Goal: Navigation & Orientation: Find specific page/section

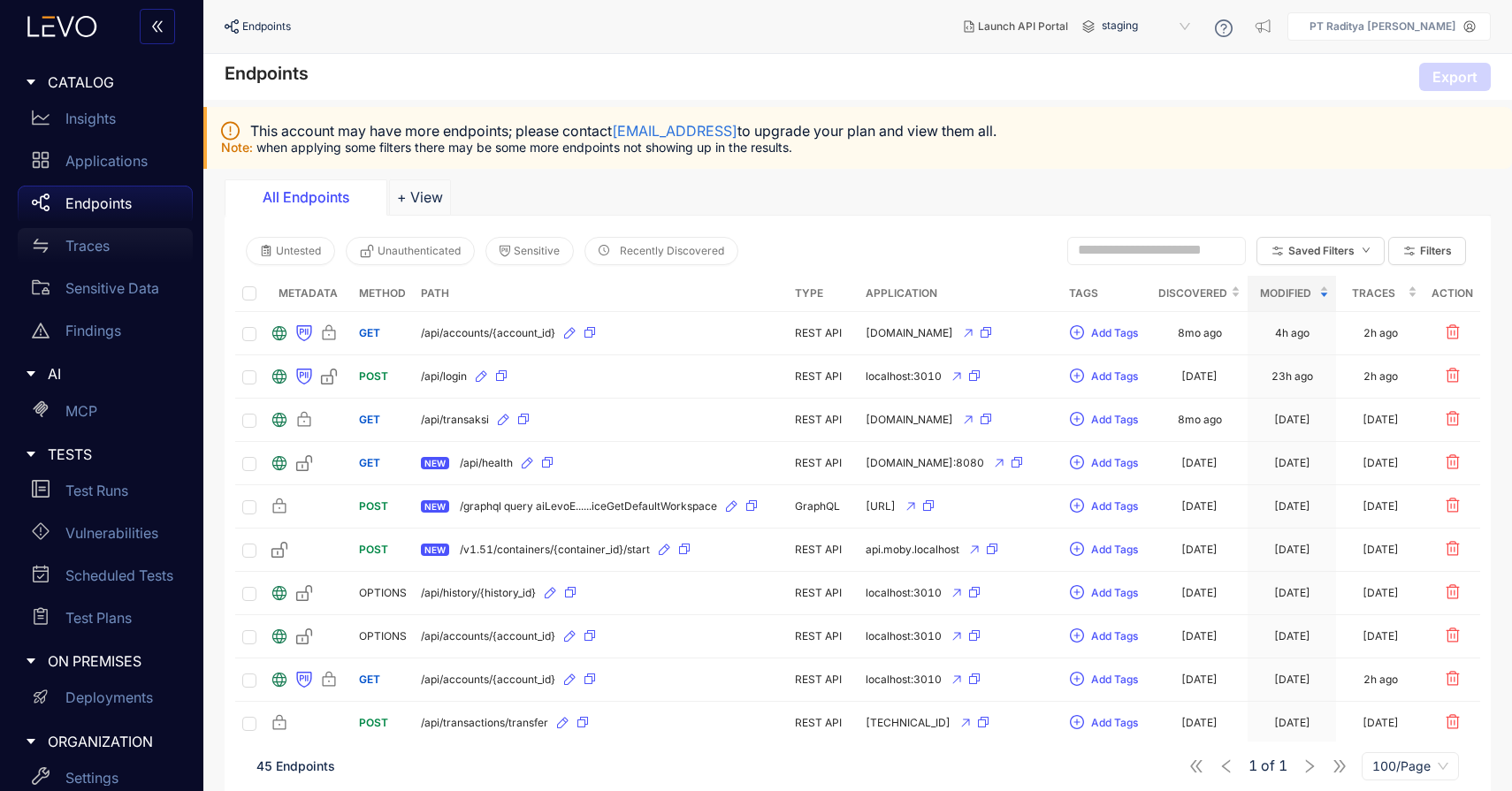
click at [126, 258] on div "Traces" at bounding box center [105, 245] width 175 height 35
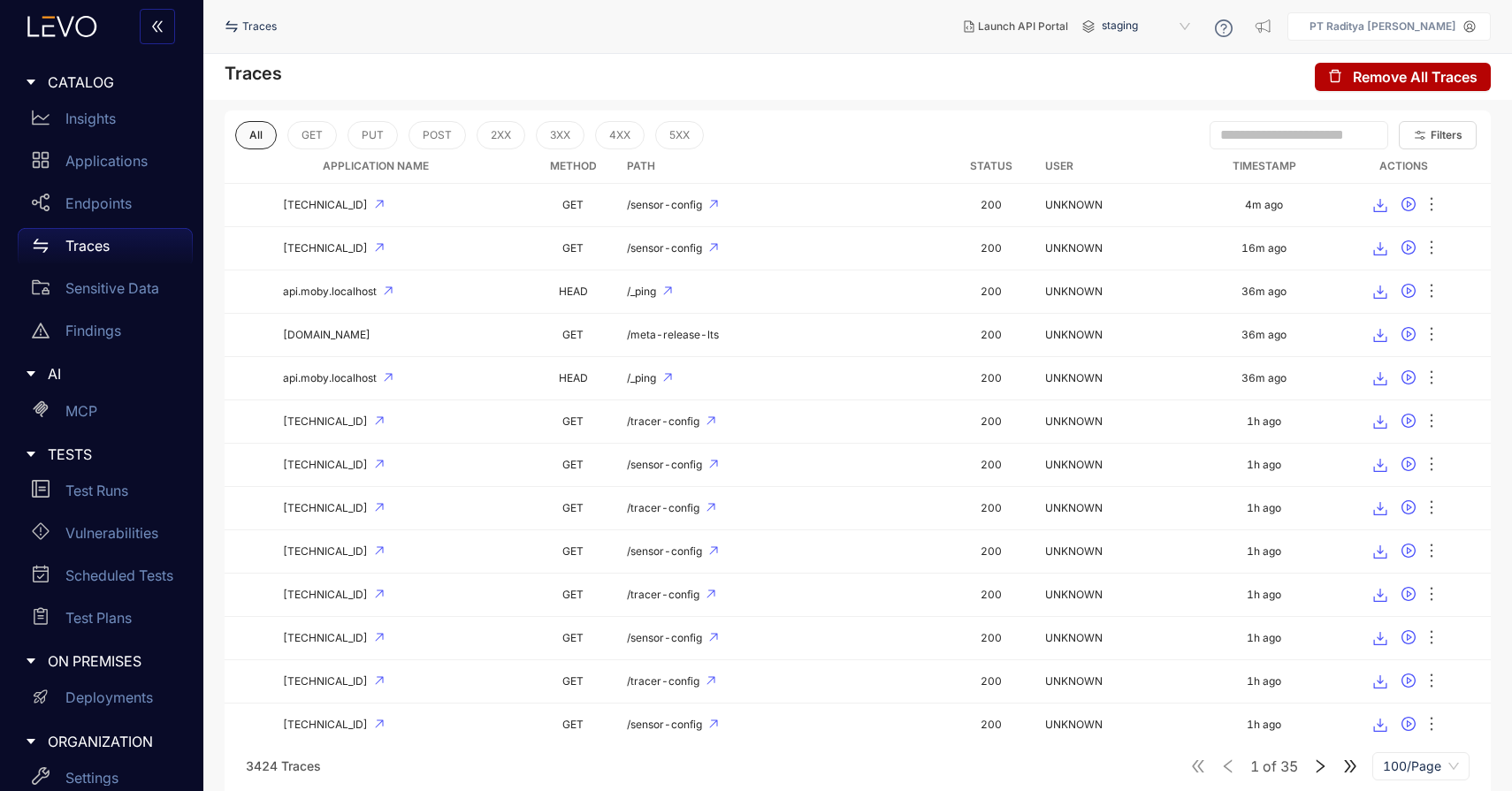
click at [256, 133] on span "All" at bounding box center [256, 135] width 14 height 13
click at [228, 24] on icon "swap" at bounding box center [232, 27] width 12 height 12
click at [133, 121] on div "Insights" at bounding box center [105, 119] width 175 height 35
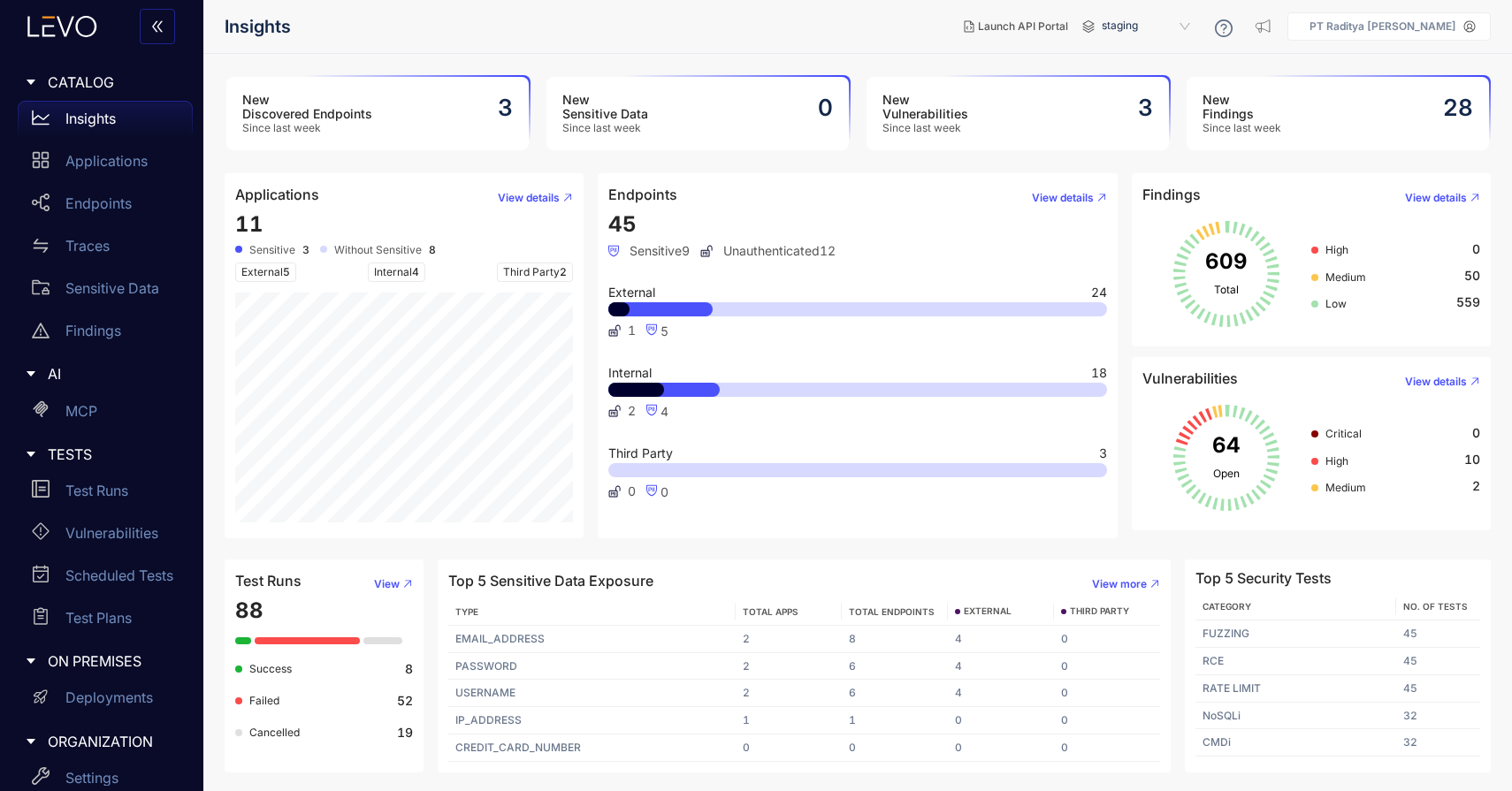
click at [650, 206] on header "Endpoints View details" at bounding box center [857, 198] width 498 height 28
click at [1087, 190] on button "View details" at bounding box center [1062, 198] width 90 height 28
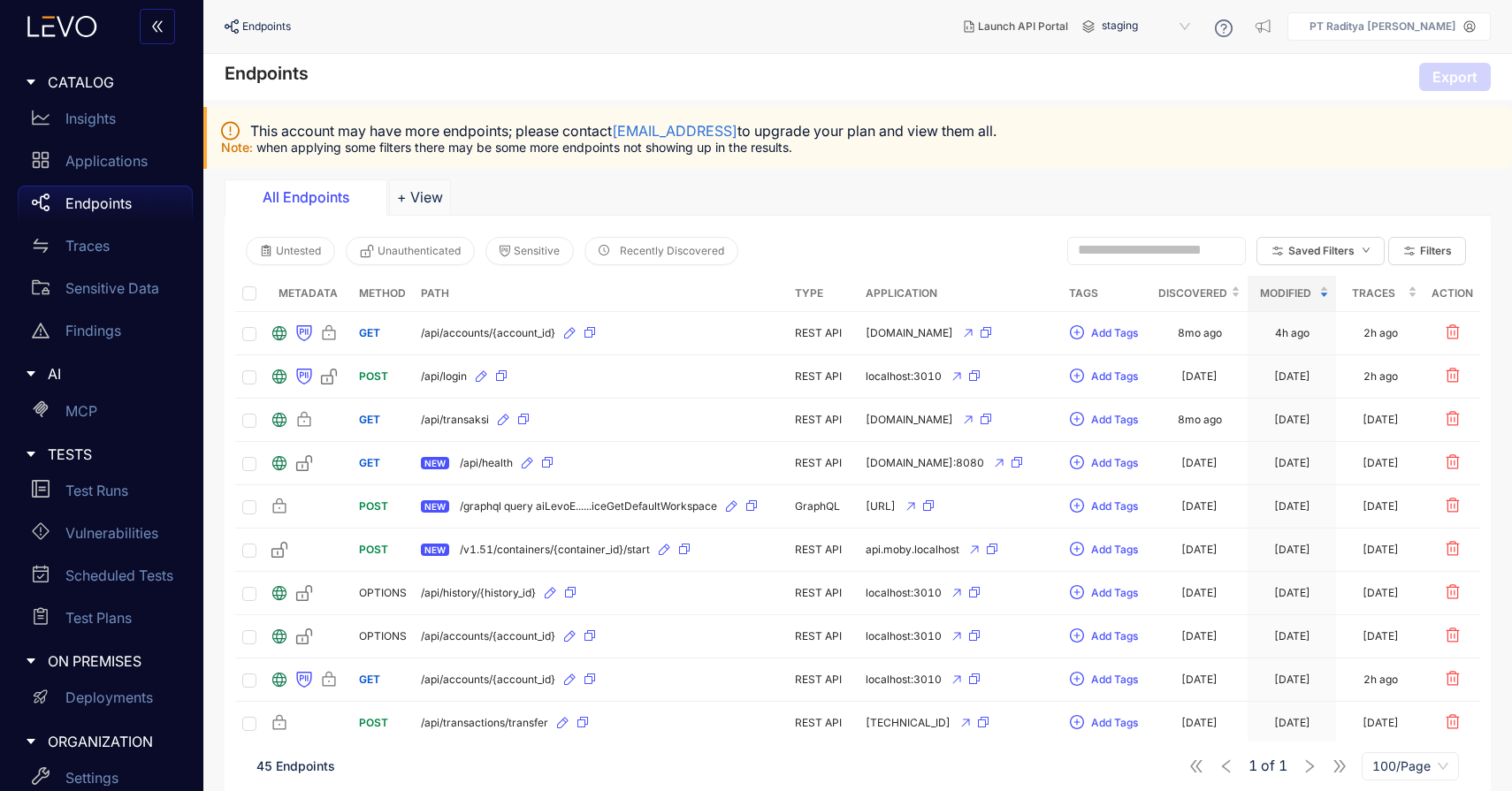
click at [331, 202] on div "All Endpoints" at bounding box center [306, 197] width 132 height 16
click at [278, 257] on span "Untested" at bounding box center [299, 251] width 45 height 13
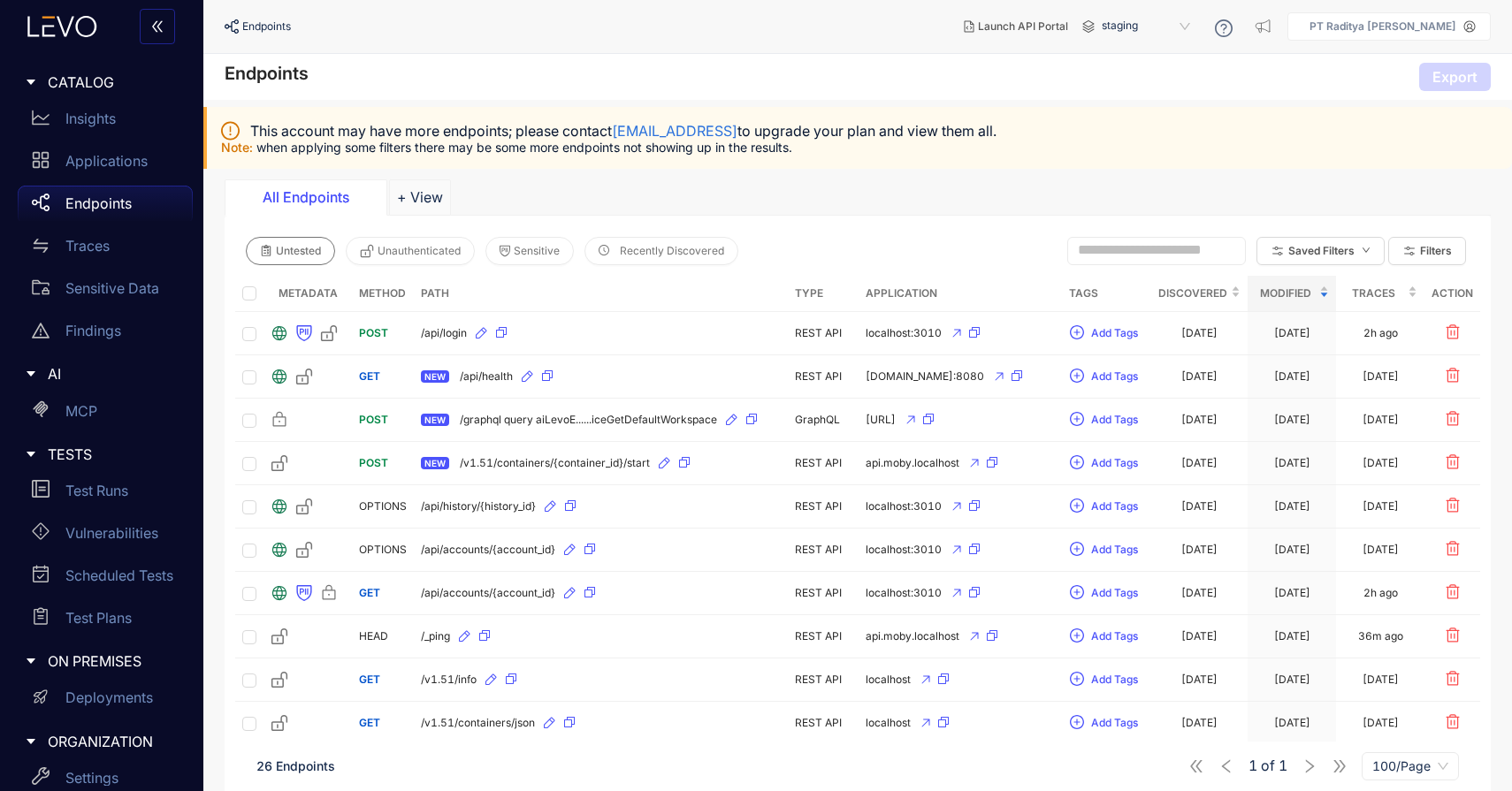
click at [278, 257] on span "Untested" at bounding box center [299, 251] width 45 height 13
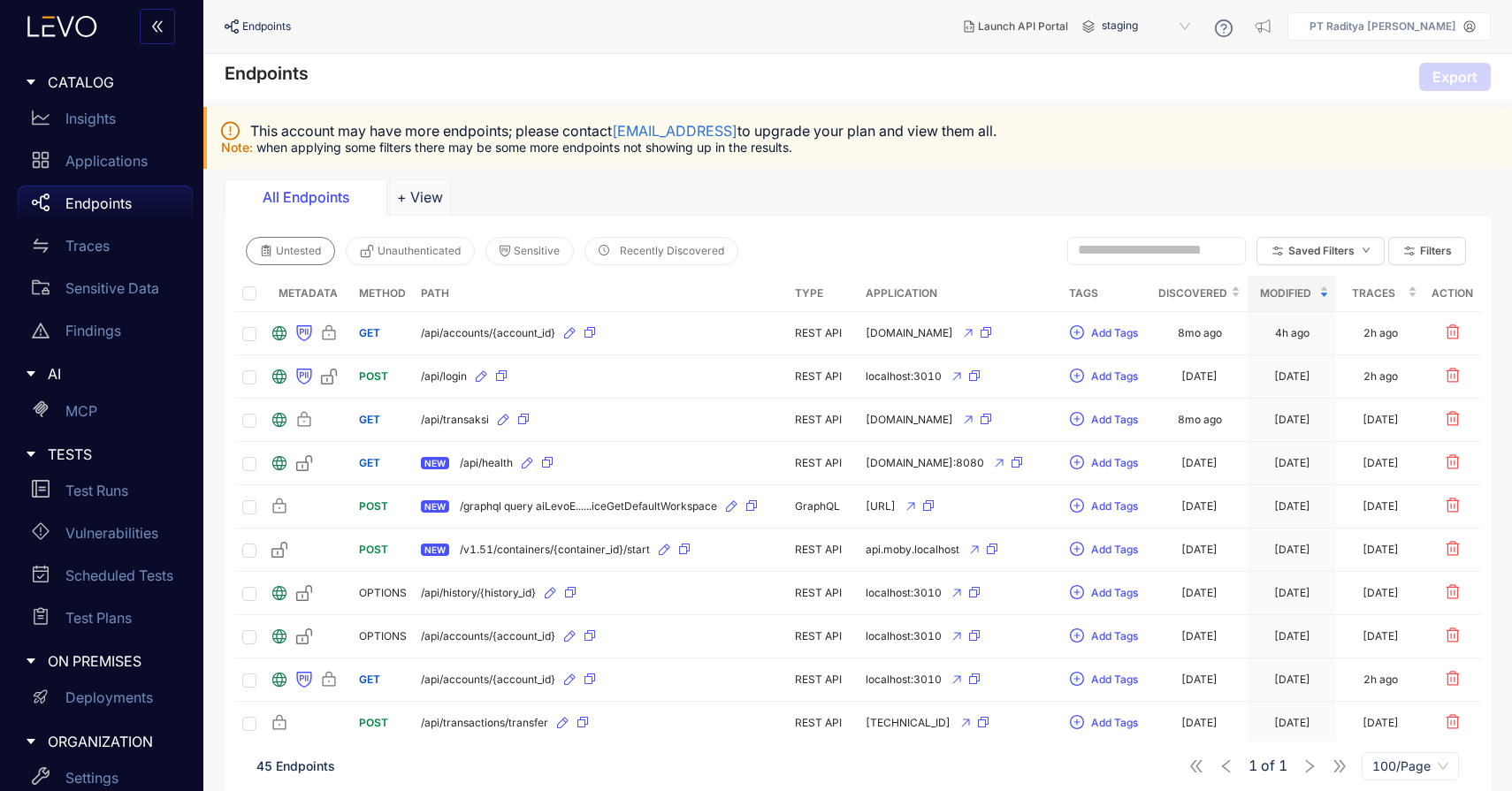
click at [290, 251] on span "Untested" at bounding box center [299, 251] width 45 height 13
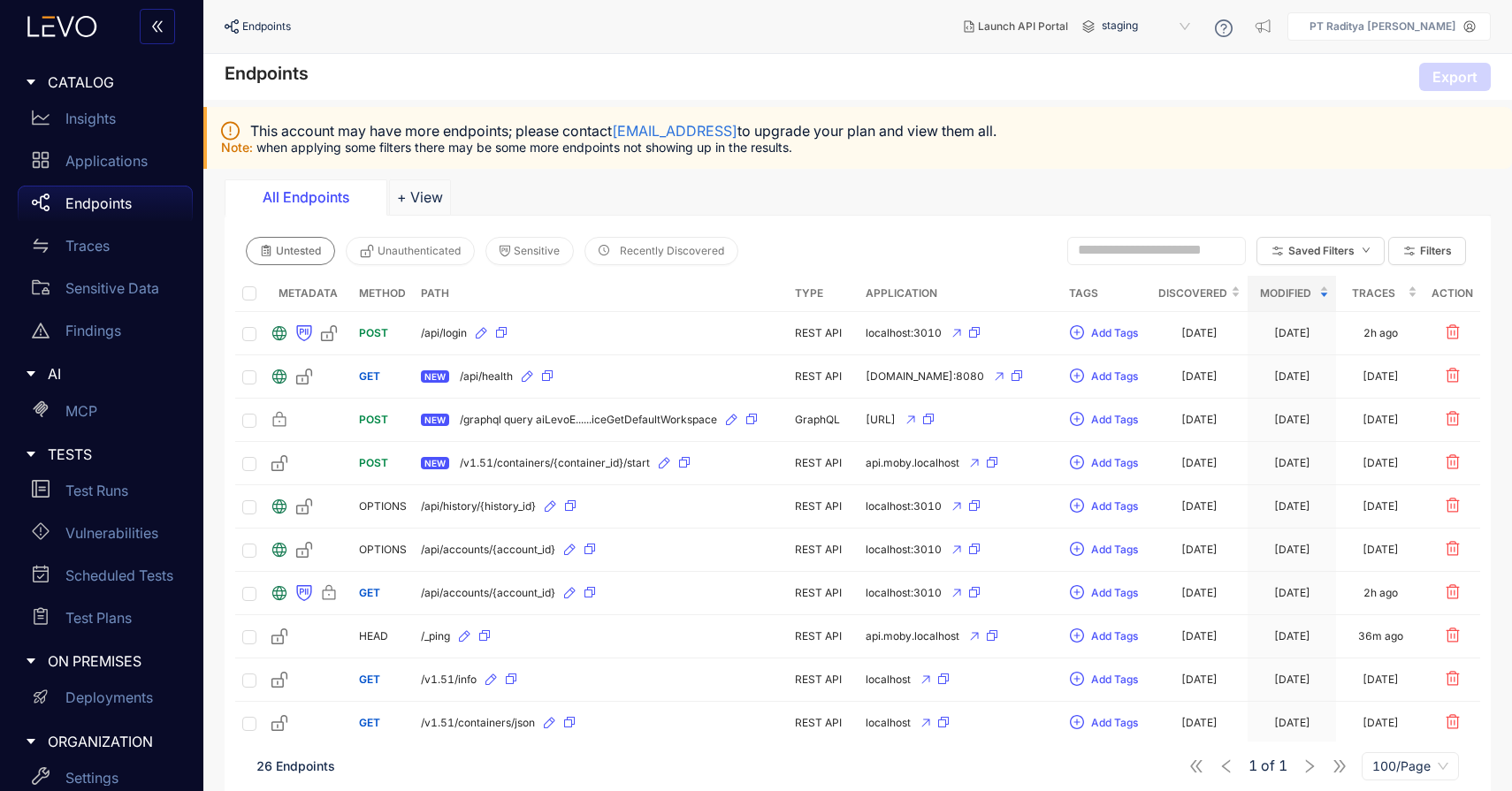
click at [277, 247] on span "Untested" at bounding box center [299, 251] width 45 height 13
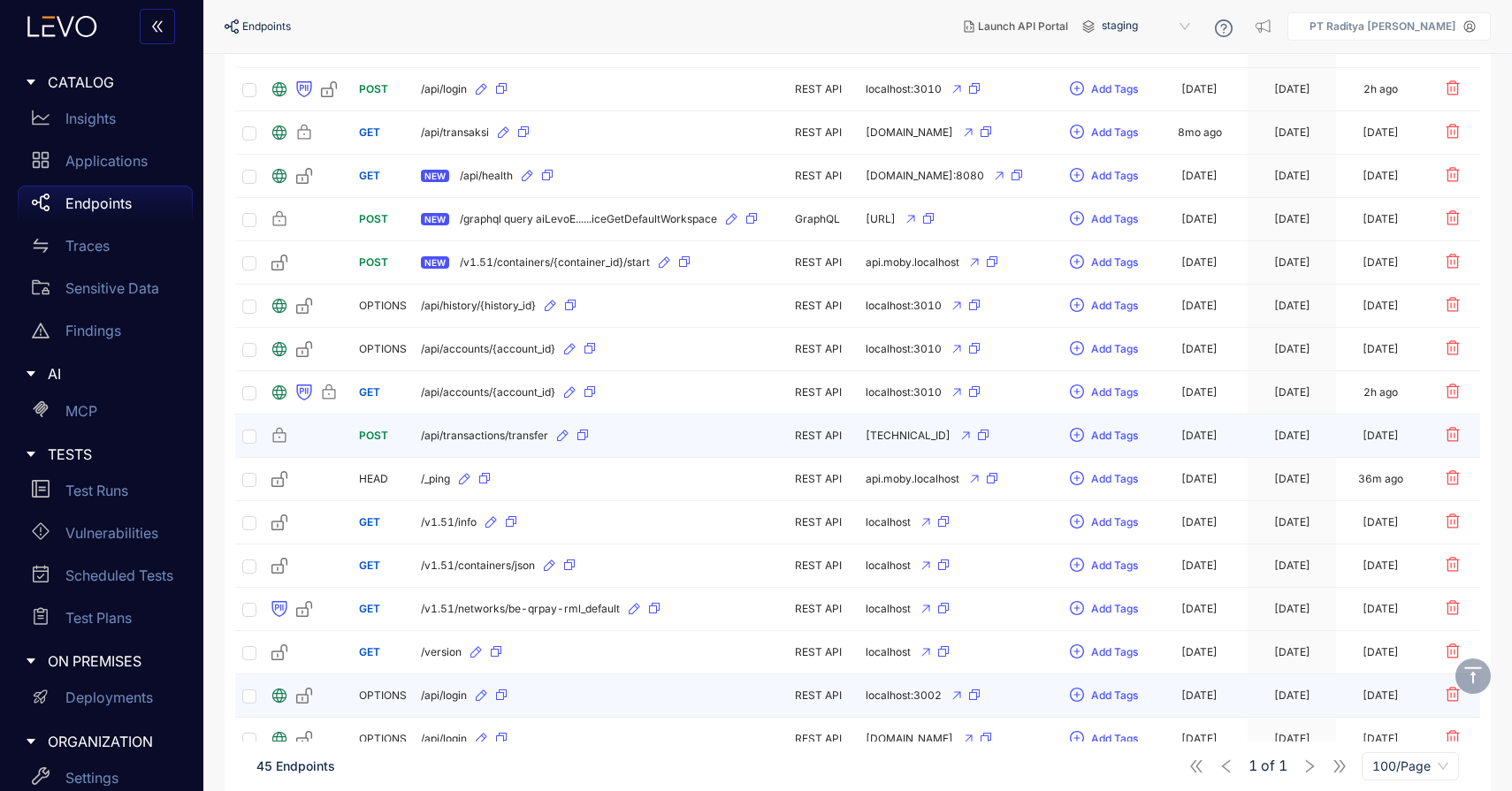
scroll to position [293, 0]
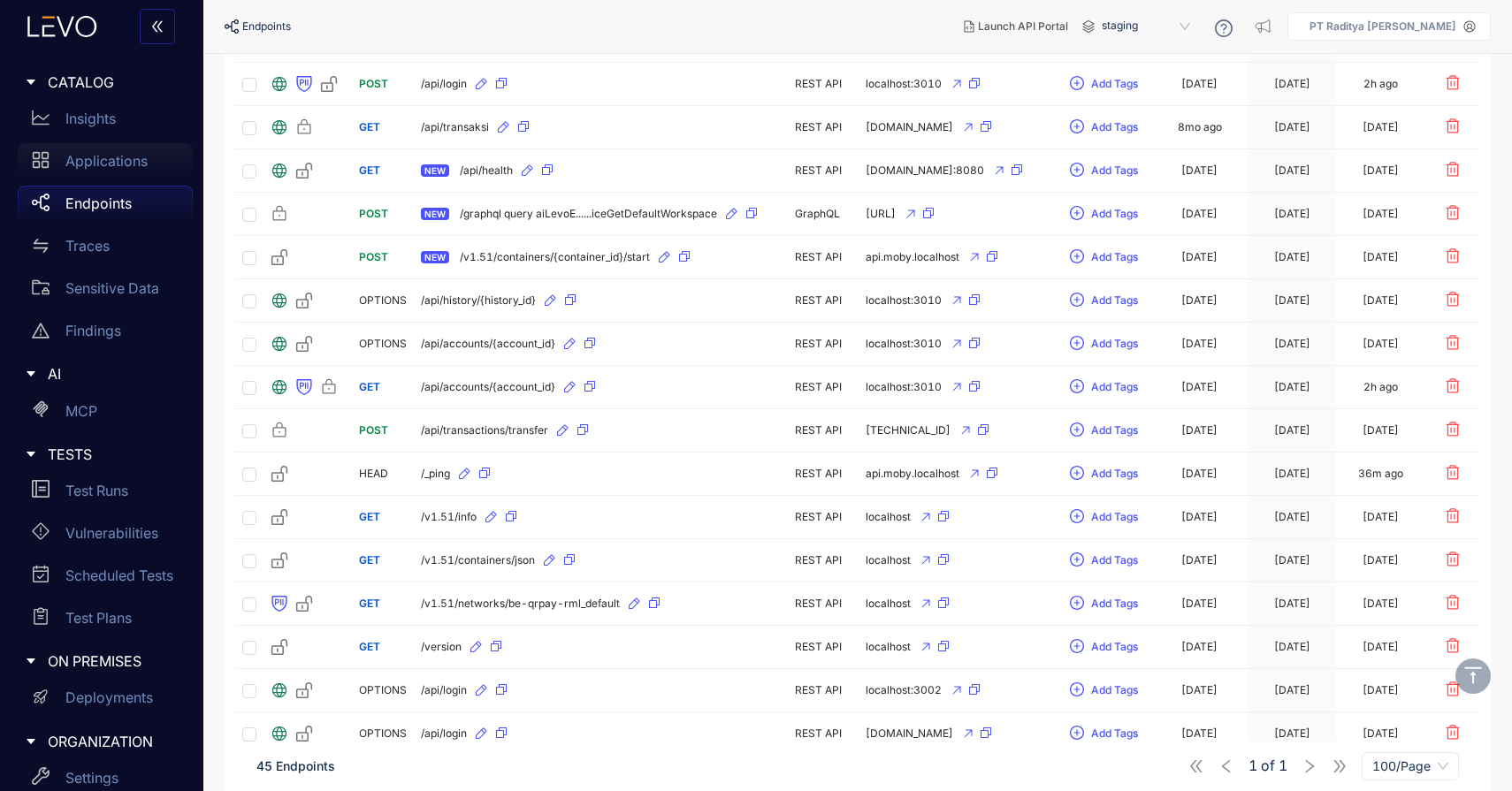
click at [114, 166] on p "Applications" at bounding box center [106, 161] width 83 height 16
